Goal: Task Accomplishment & Management: Complete application form

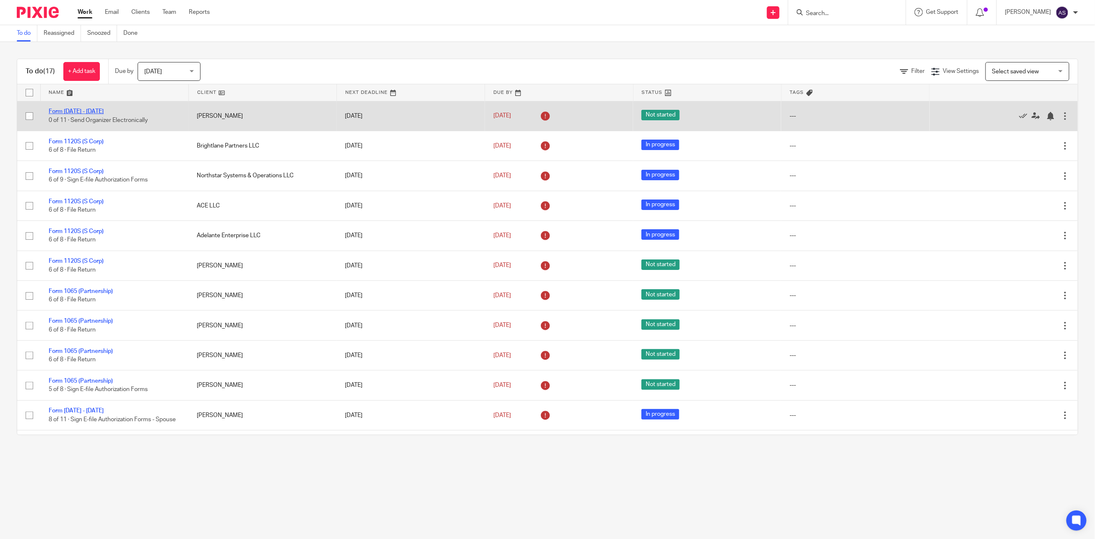
click at [62, 109] on link "Form 1040 - 2023" at bounding box center [76, 112] width 55 height 6
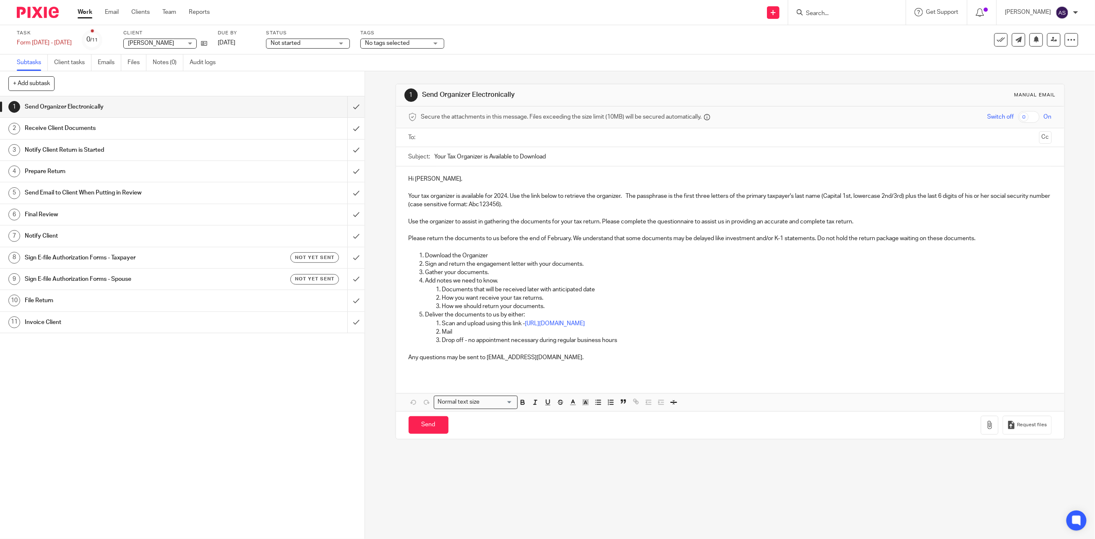
click at [33, 12] on img at bounding box center [38, 12] width 42 height 11
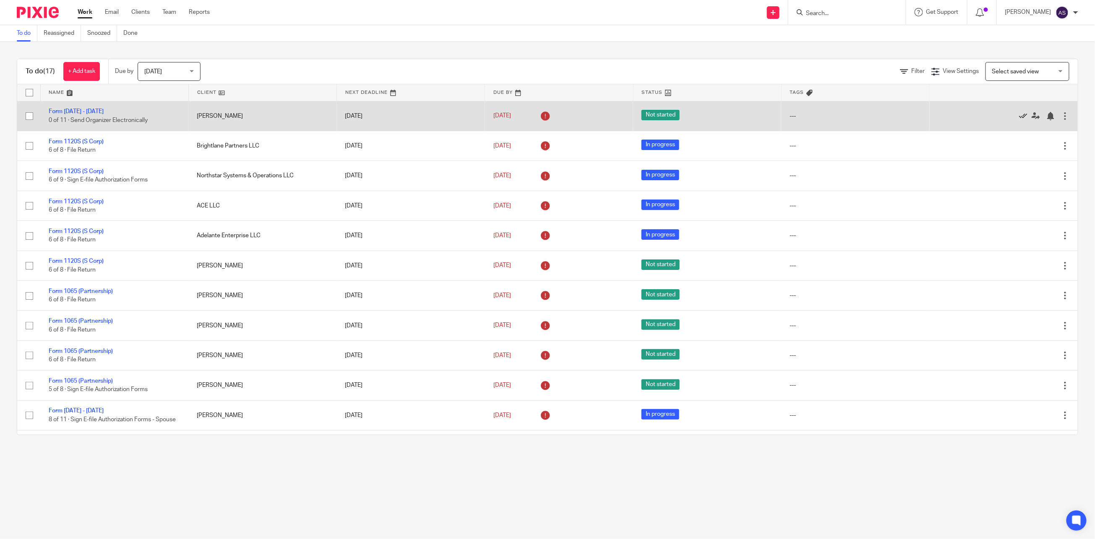
click at [1019, 115] on icon at bounding box center [1023, 116] width 8 height 8
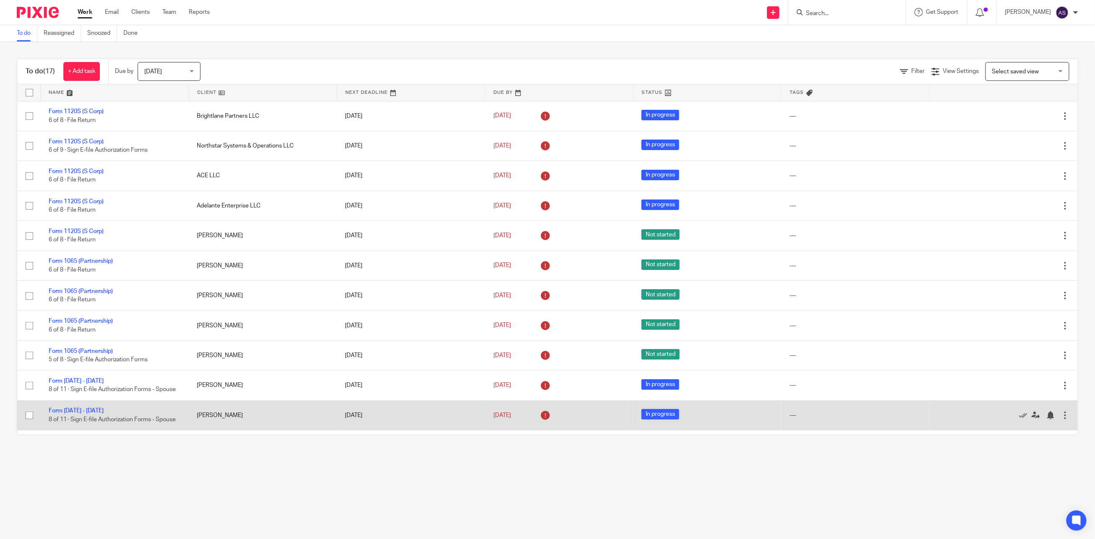
click at [232, 421] on td "[PERSON_NAME]" at bounding box center [262, 416] width 148 height 30
click at [74, 413] on link "Form [DATE] - [DATE]" at bounding box center [76, 411] width 55 height 6
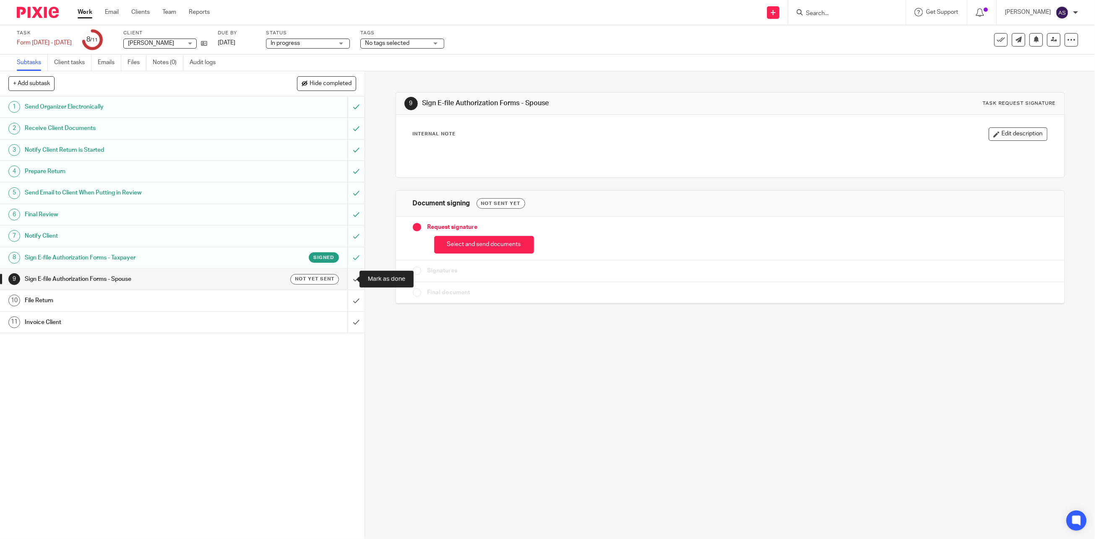
click at [346, 279] on input "submit" at bounding box center [182, 279] width 364 height 21
click at [347, 301] on input "submit" at bounding box center [182, 300] width 364 height 21
click at [344, 323] on input "submit" at bounding box center [182, 322] width 364 height 21
click at [45, 16] on img at bounding box center [38, 12] width 42 height 11
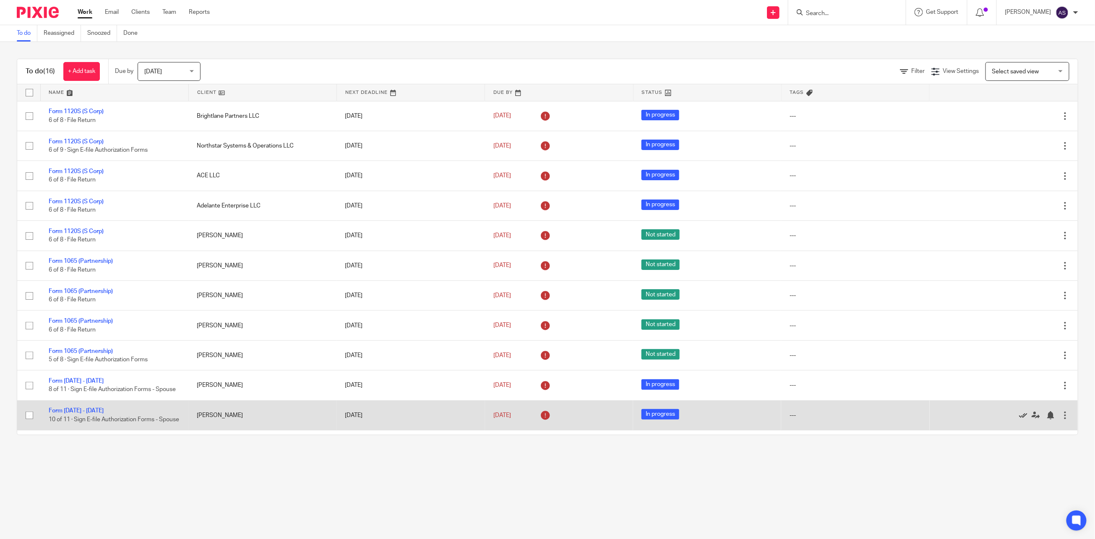
click at [1019, 420] on icon at bounding box center [1023, 415] width 8 height 8
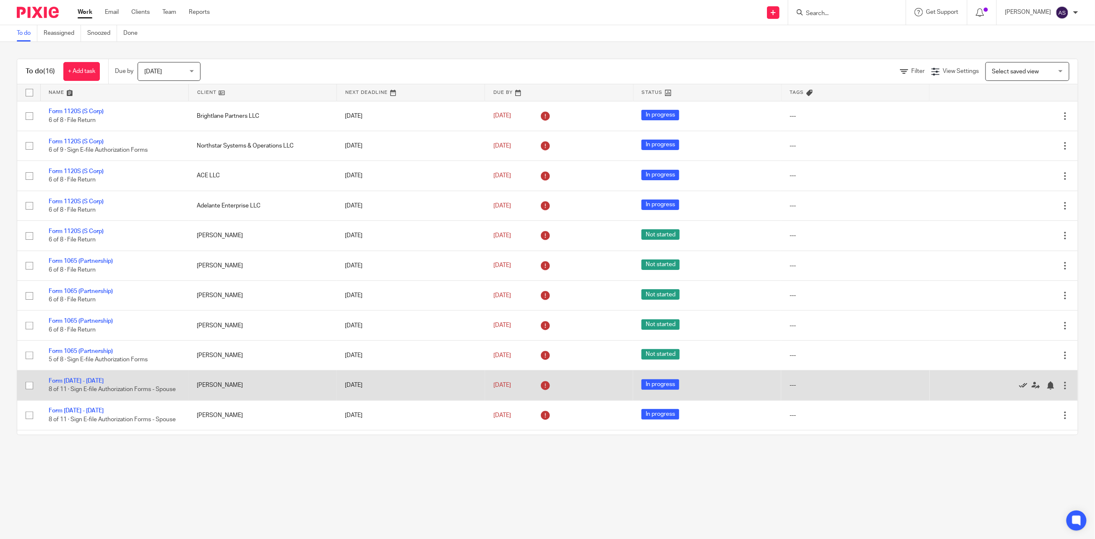
click at [1019, 386] on icon at bounding box center [1023, 386] width 8 height 8
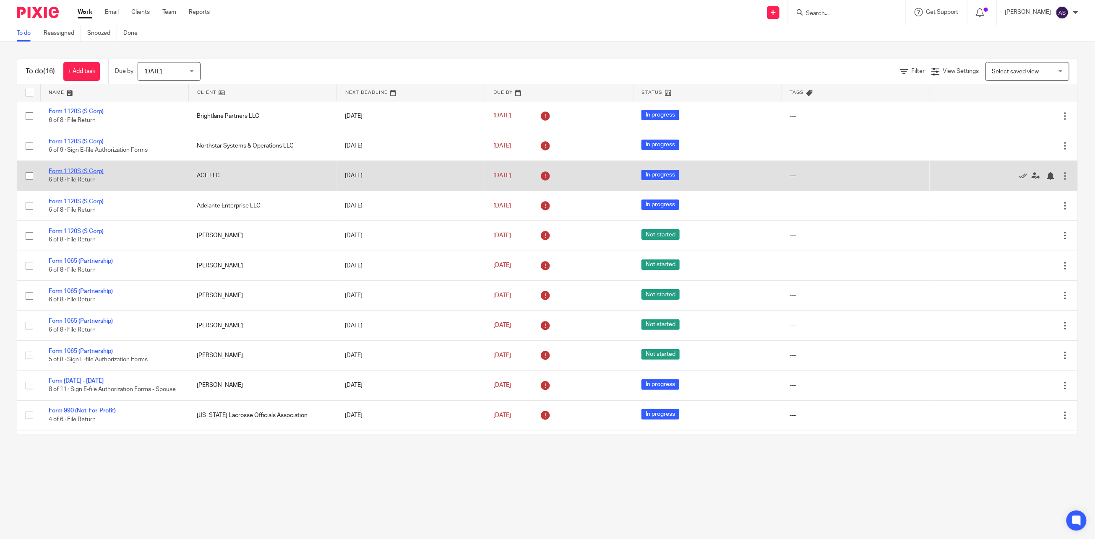
click at [86, 169] on link "Form 1120S (S Corp)" at bounding box center [76, 172] width 55 height 6
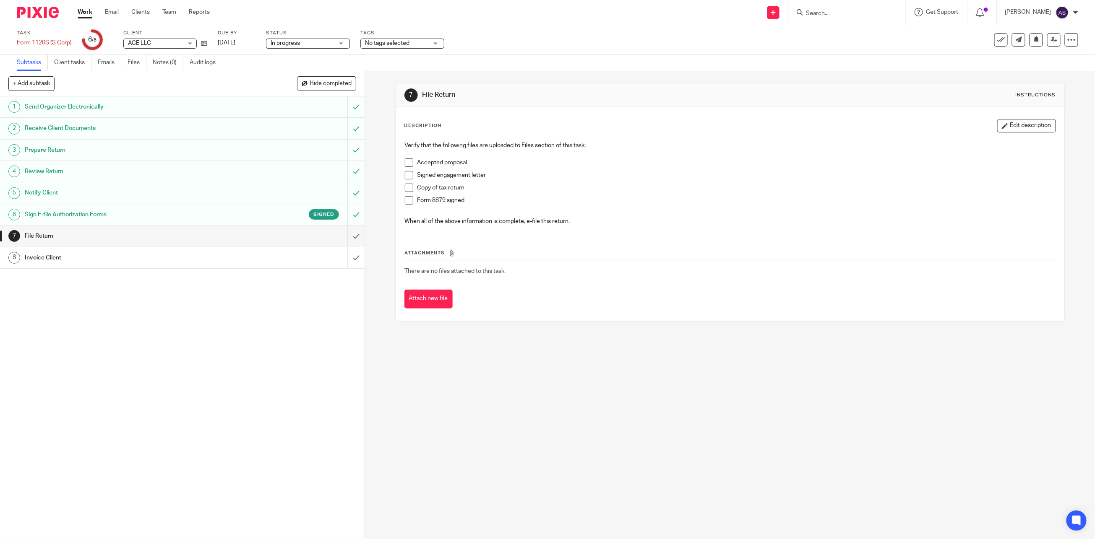
click at [35, 13] on img at bounding box center [38, 12] width 42 height 11
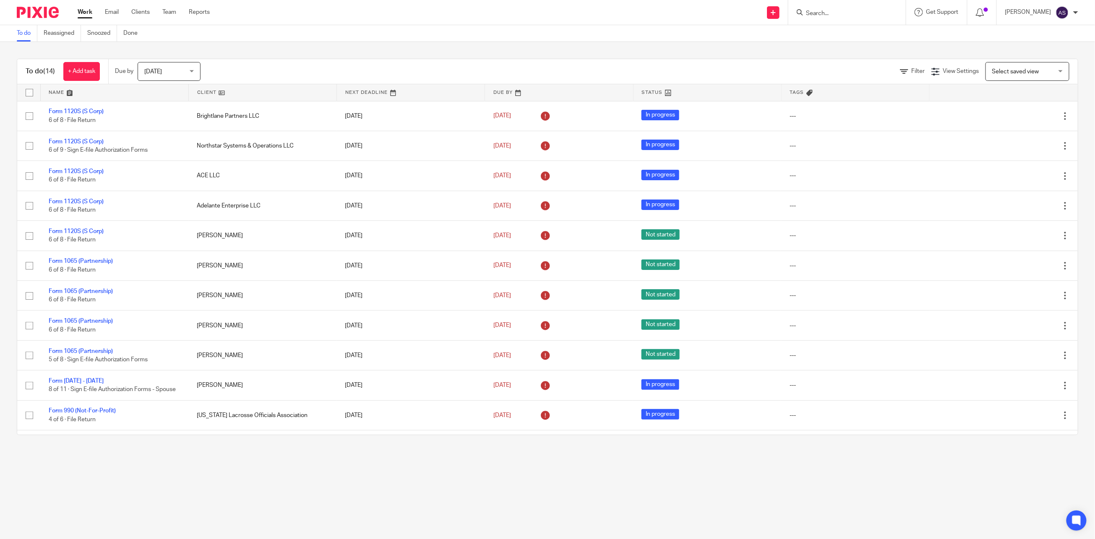
click at [823, 10] on input "Search" at bounding box center [843, 14] width 76 height 8
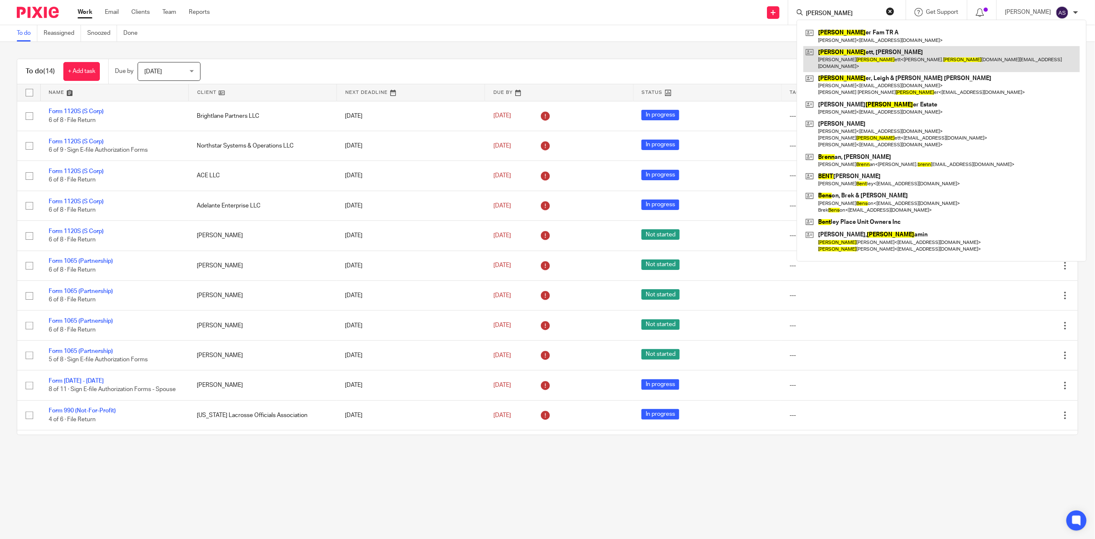
type input "benn"
click at [847, 52] on link at bounding box center [941, 59] width 276 height 26
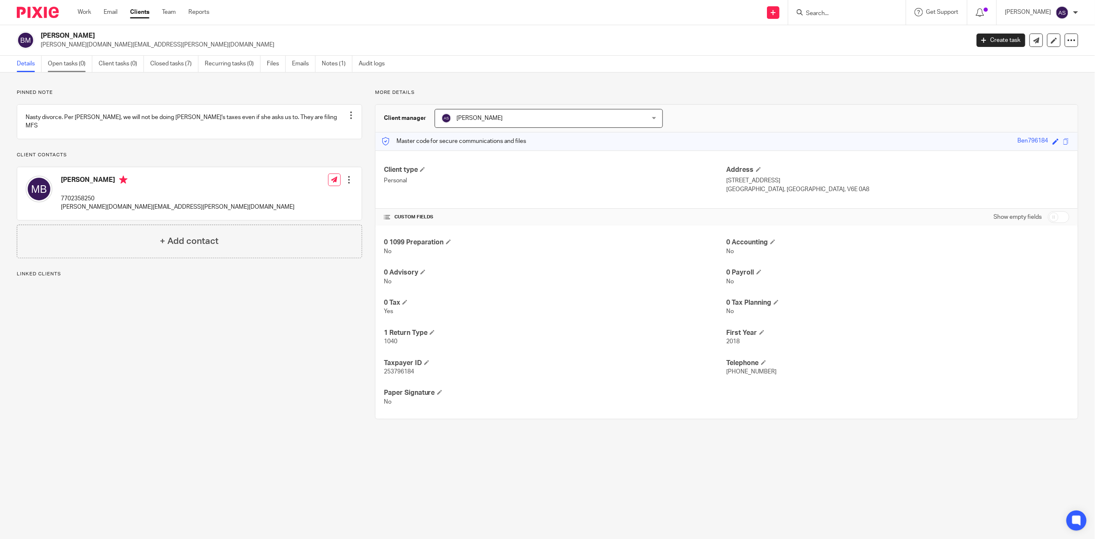
click at [64, 65] on link "Open tasks (0)" at bounding box center [70, 64] width 44 height 16
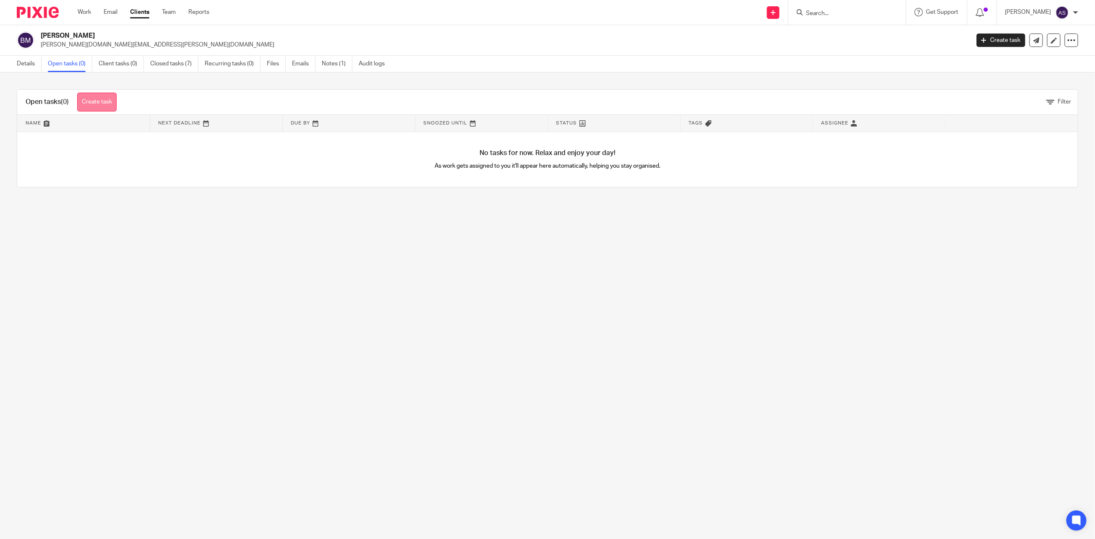
click at [109, 103] on link "Create task" at bounding box center [96, 102] width 39 height 19
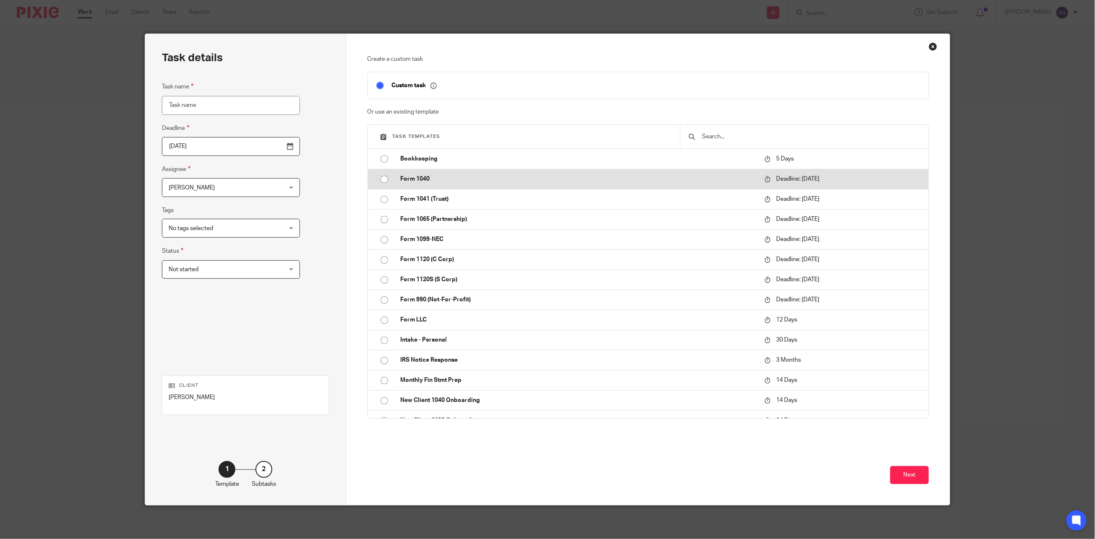
click at [378, 179] on input "radio" at bounding box center [384, 180] width 16 height 16
type input "[DATE]"
type input "Form [DATE] - [DATE]"
checkbox input "false"
radio input "false"
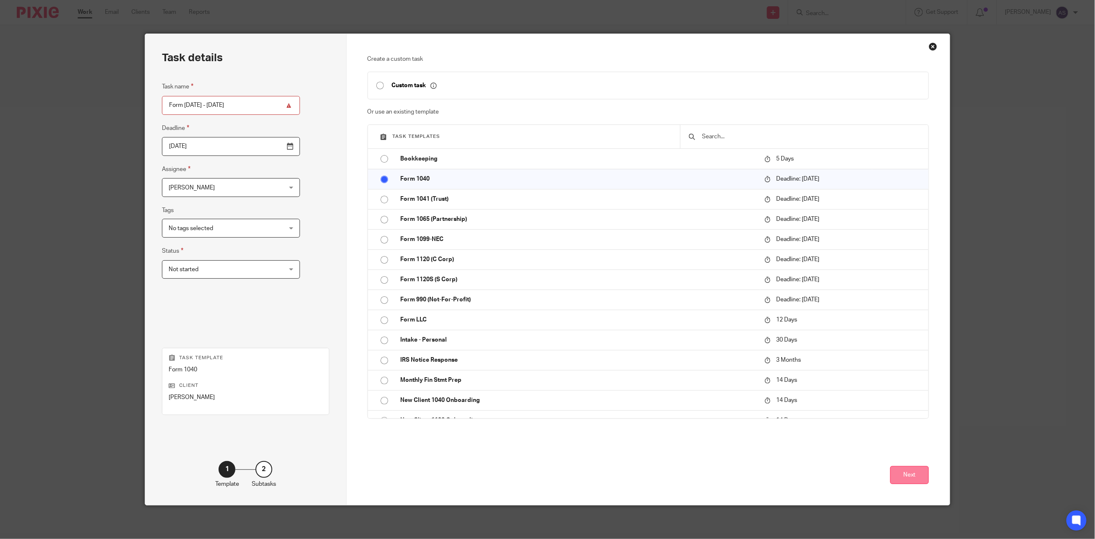
click at [916, 482] on button "Next" at bounding box center [909, 475] width 39 height 18
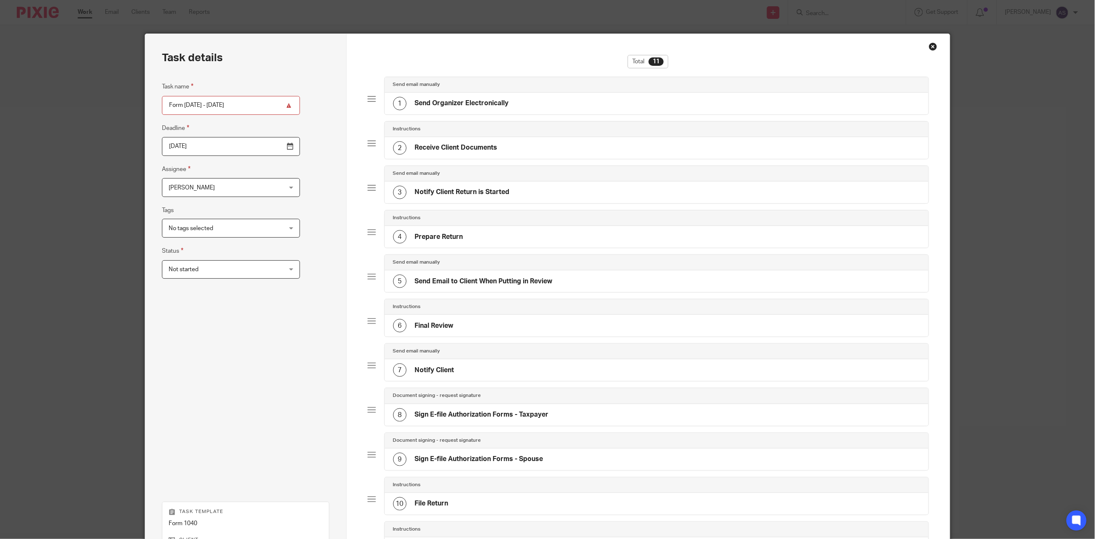
scroll to position [154, 0]
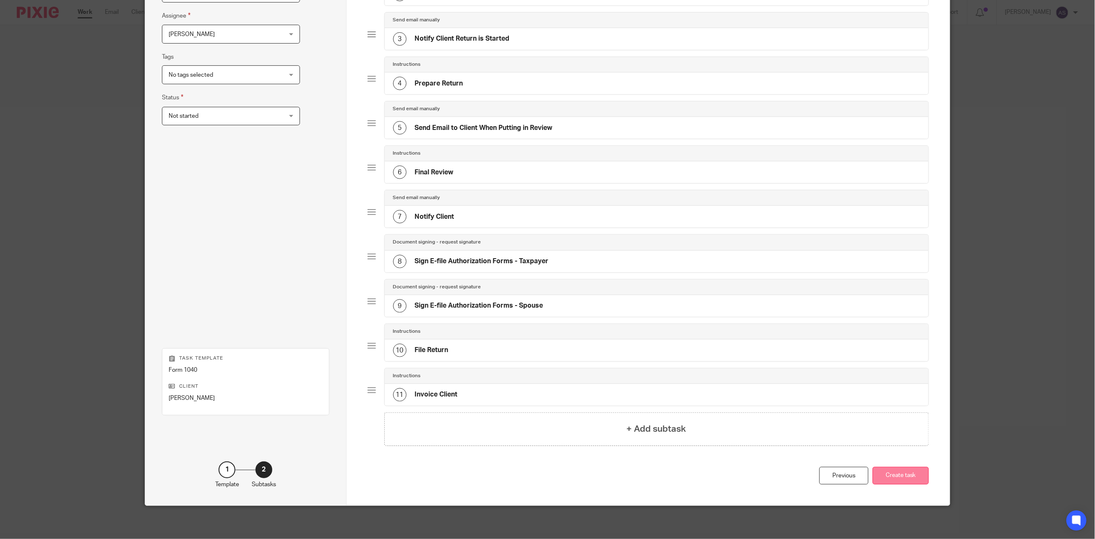
click at [900, 479] on button "Create task" at bounding box center [900, 476] width 56 height 18
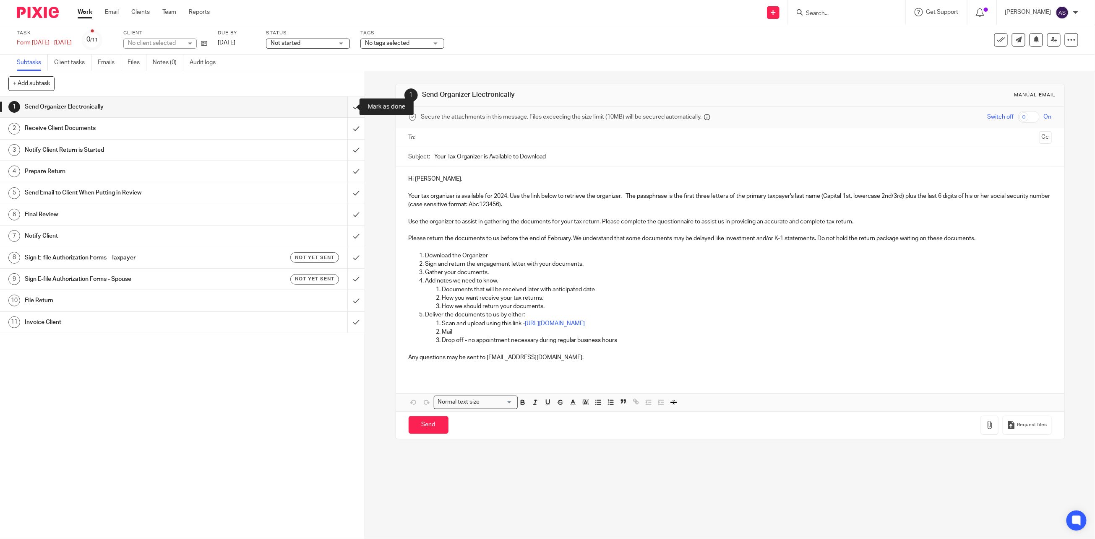
click at [346, 104] on input "submit" at bounding box center [182, 106] width 364 height 21
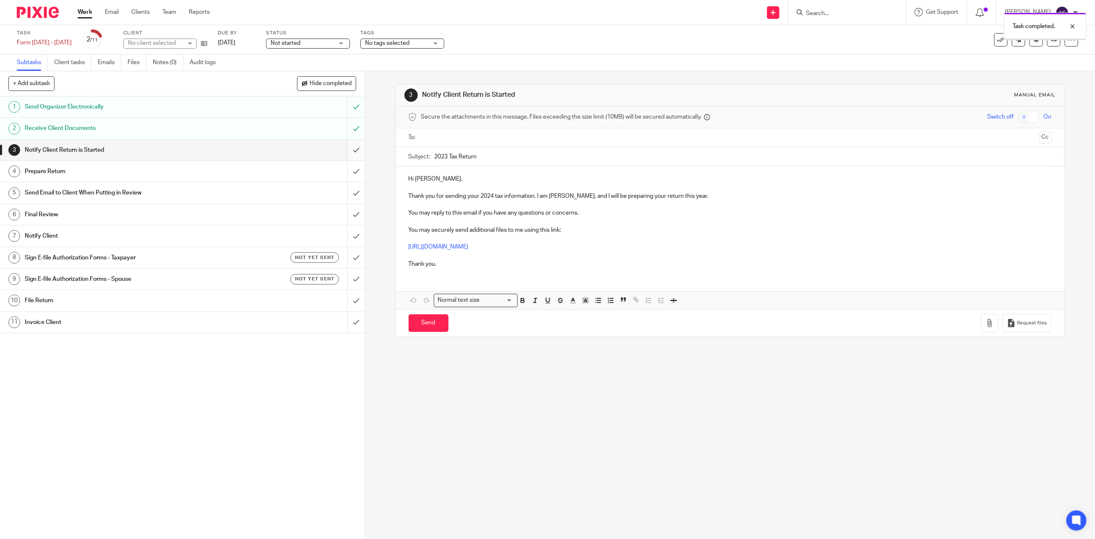
click at [347, 149] on input "submit" at bounding box center [182, 150] width 364 height 21
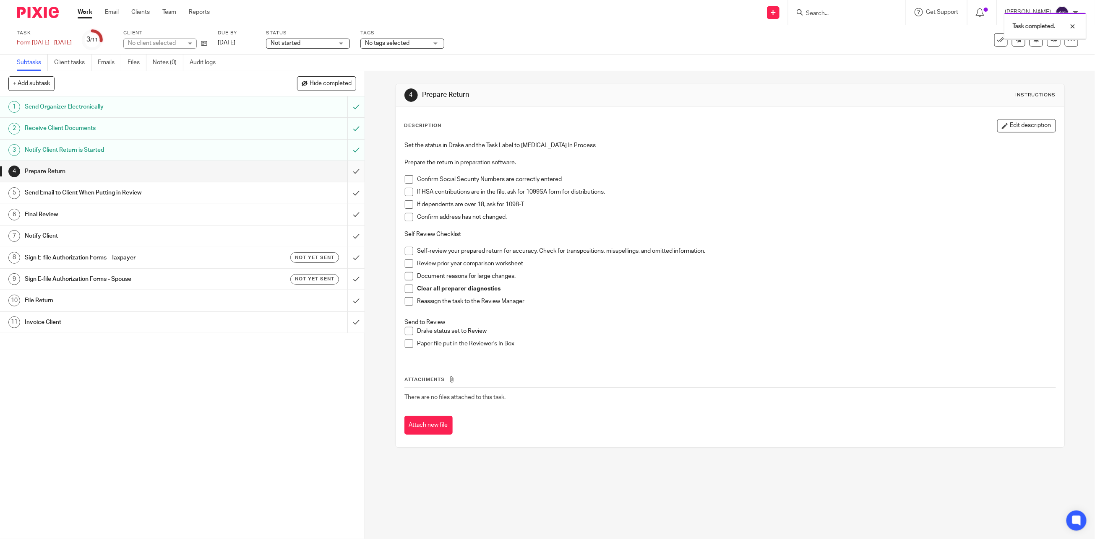
click at [346, 172] on input "submit" at bounding box center [182, 171] width 364 height 21
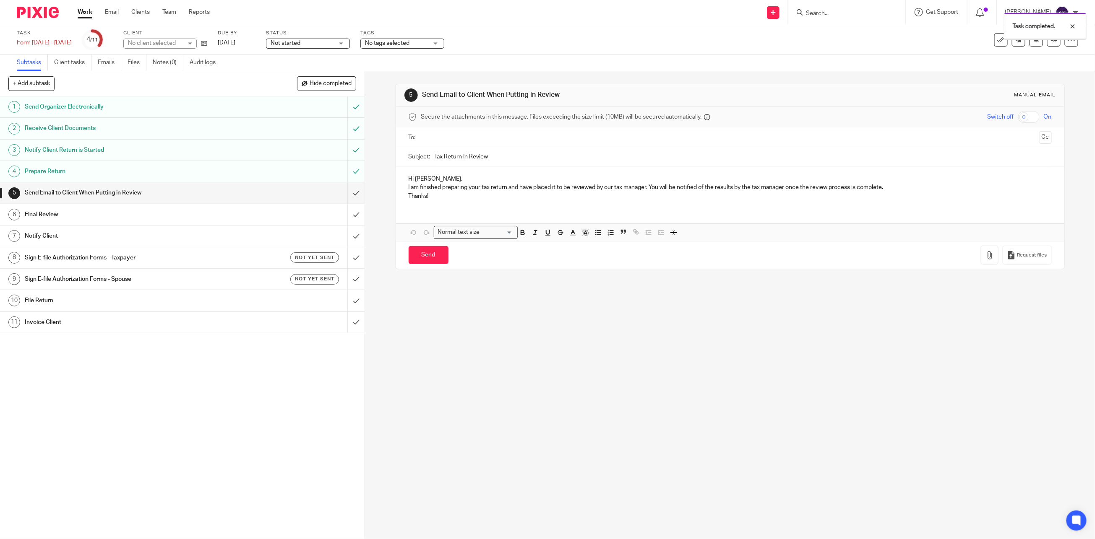
click at [347, 193] on input "submit" at bounding box center [182, 192] width 364 height 21
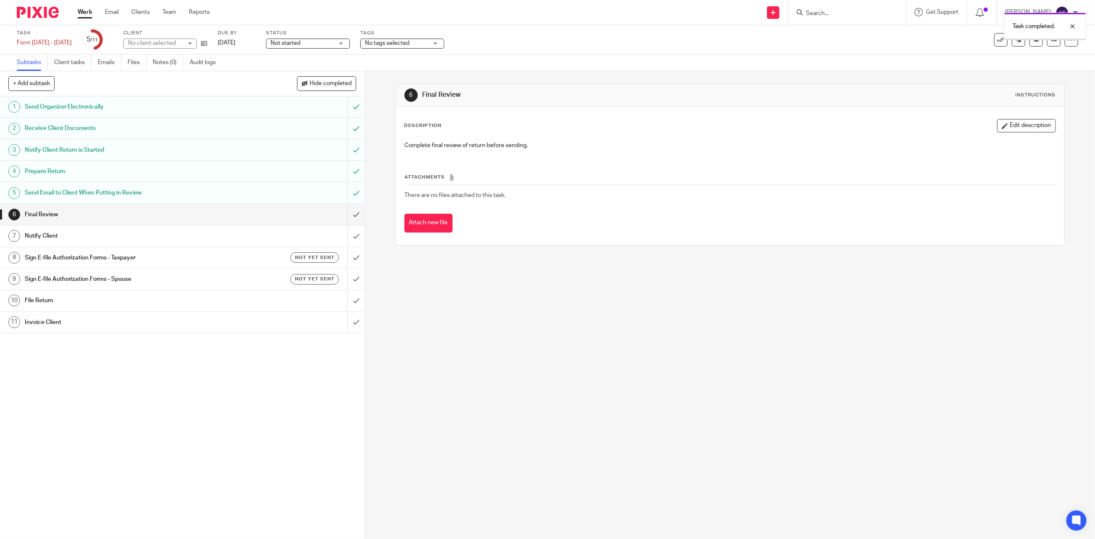
click at [344, 216] on input "submit" at bounding box center [182, 214] width 364 height 21
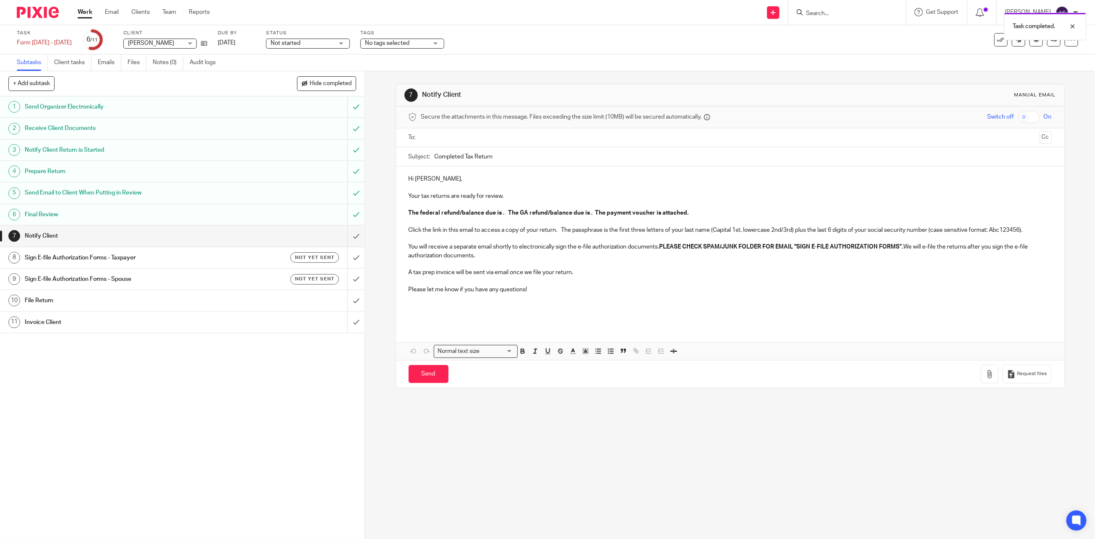
drag, startPoint x: 1014, startPoint y: 116, endPoint x: 1006, endPoint y: 125, distance: 11.6
click at [1018, 116] on input "checkbox" at bounding box center [1028, 117] width 21 height 12
checkbox input "true"
click at [453, 139] on input "text" at bounding box center [730, 138] width 612 height 10
drag, startPoint x: 434, startPoint y: 157, endPoint x: 523, endPoint y: 164, distance: 89.6
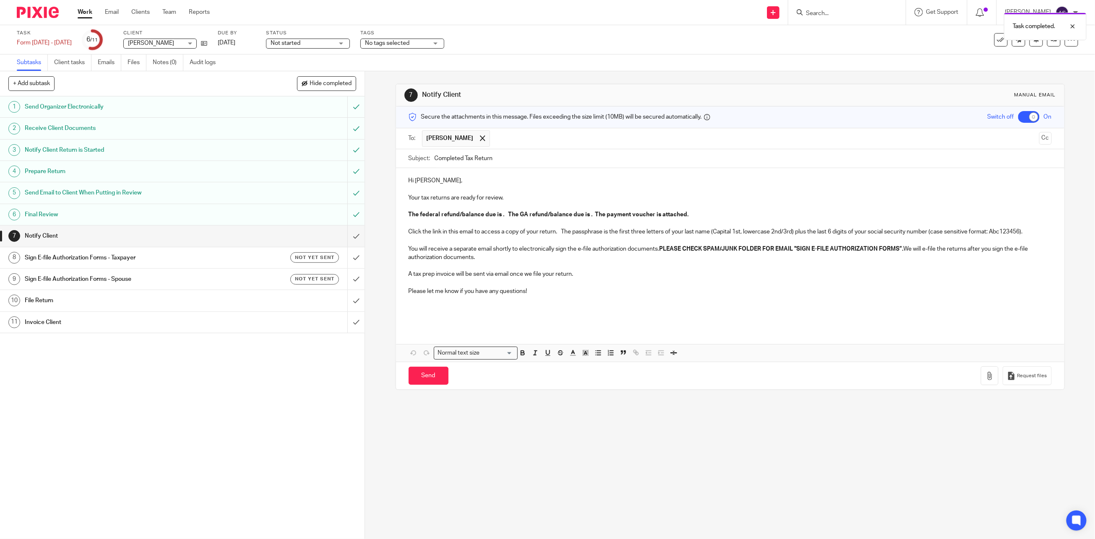
click at [435, 158] on input "Completed Tax Return" at bounding box center [743, 158] width 617 height 19
type input "2024 Completed Tax Return"
click at [427, 215] on strong "The federal refund/balance due is . The GA refund/balance due is . The payment …" at bounding box center [549, 215] width 280 height 6
drag, startPoint x: 689, startPoint y: 211, endPoint x: 399, endPoint y: 210, distance: 290.3
click at [399, 210] on div "Hi Matthew, Your tax returns are ready for review. The federal refund/balance d…" at bounding box center [730, 247] width 668 height 159
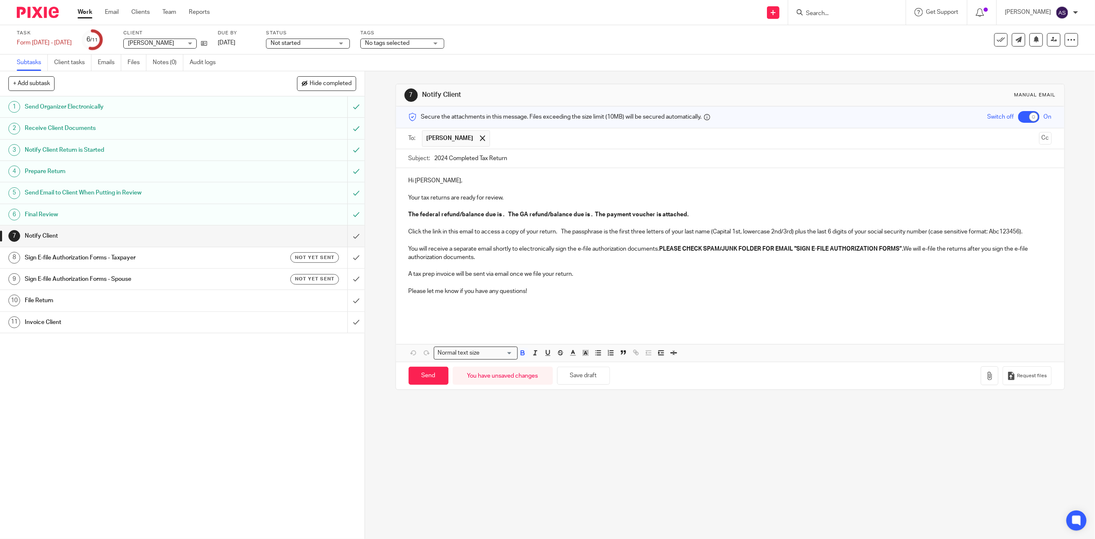
click at [448, 213] on strong "The federal refund/balance due is . The GA refund/balance due is . The payment …" at bounding box center [549, 215] width 280 height 6
click at [517, 212] on strong "The federal has no balance due as a result of the foreign earned income credit …" at bounding box center [590, 215] width 362 height 6
